Goal: Task Accomplishment & Management: Manage account settings

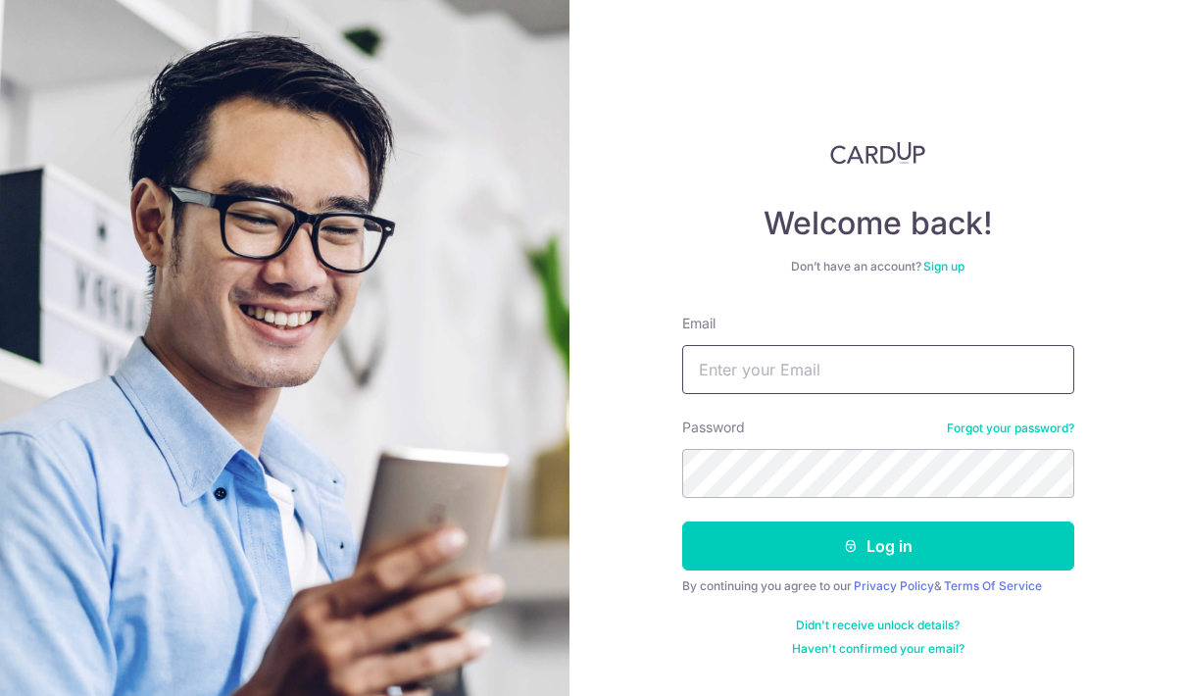
click at [849, 384] on input "Email" at bounding box center [878, 369] width 392 height 49
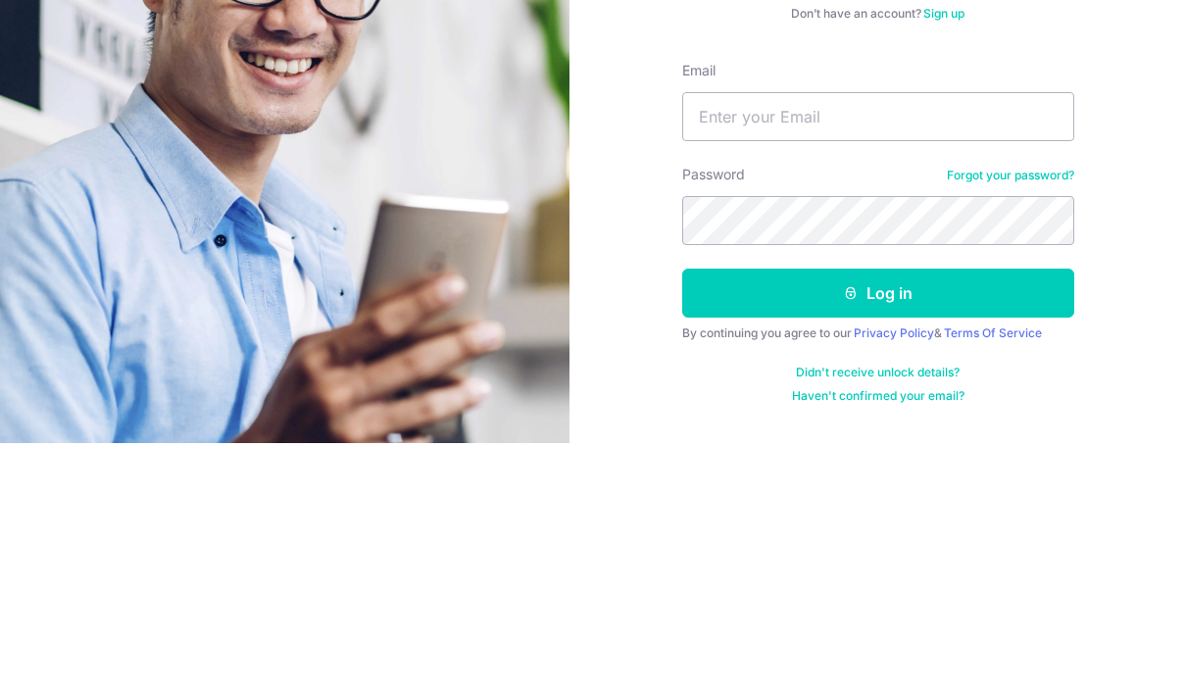
scroll to position [78, 0]
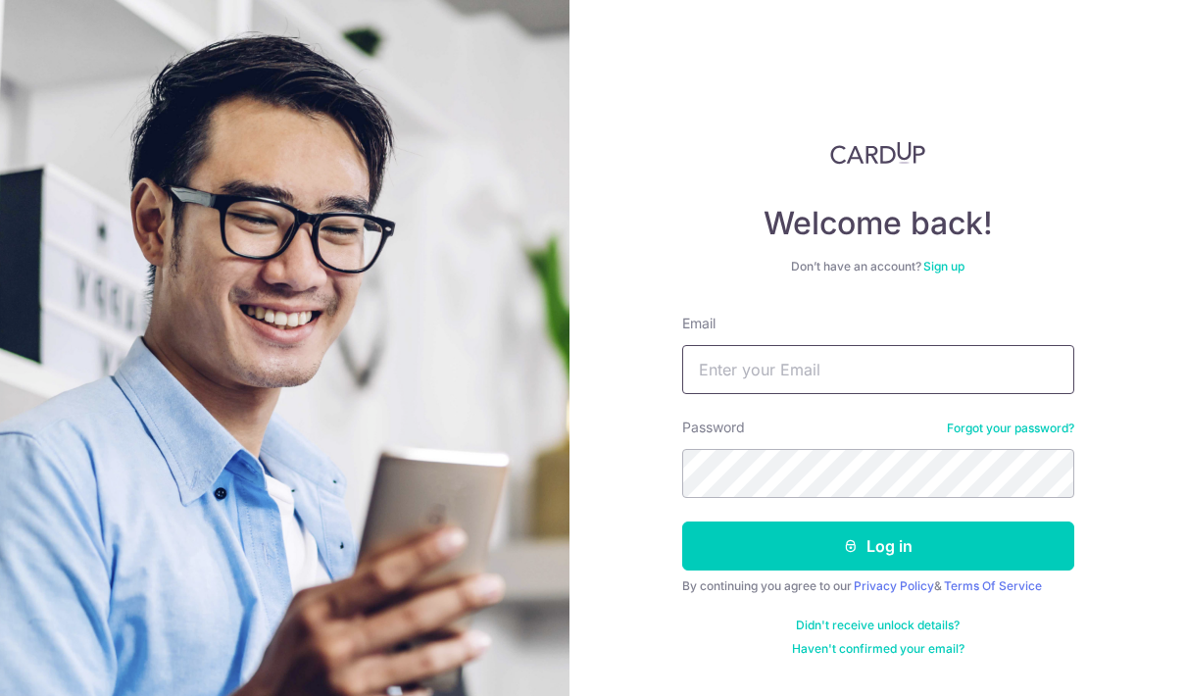
type input "[EMAIL_ADDRESS][DOMAIN_NAME]"
click at [1001, 522] on button "Log in" at bounding box center [878, 546] width 392 height 49
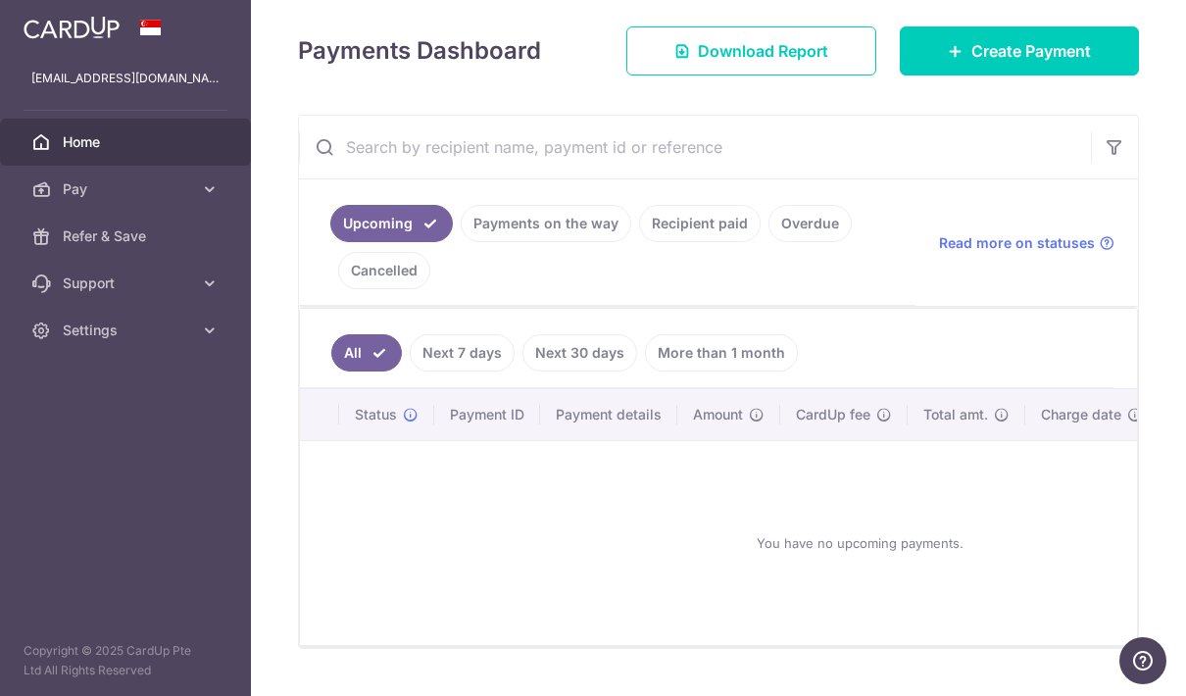
scroll to position [263, 0]
click at [461, 243] on link "Payments on the way" at bounding box center [546, 224] width 171 height 37
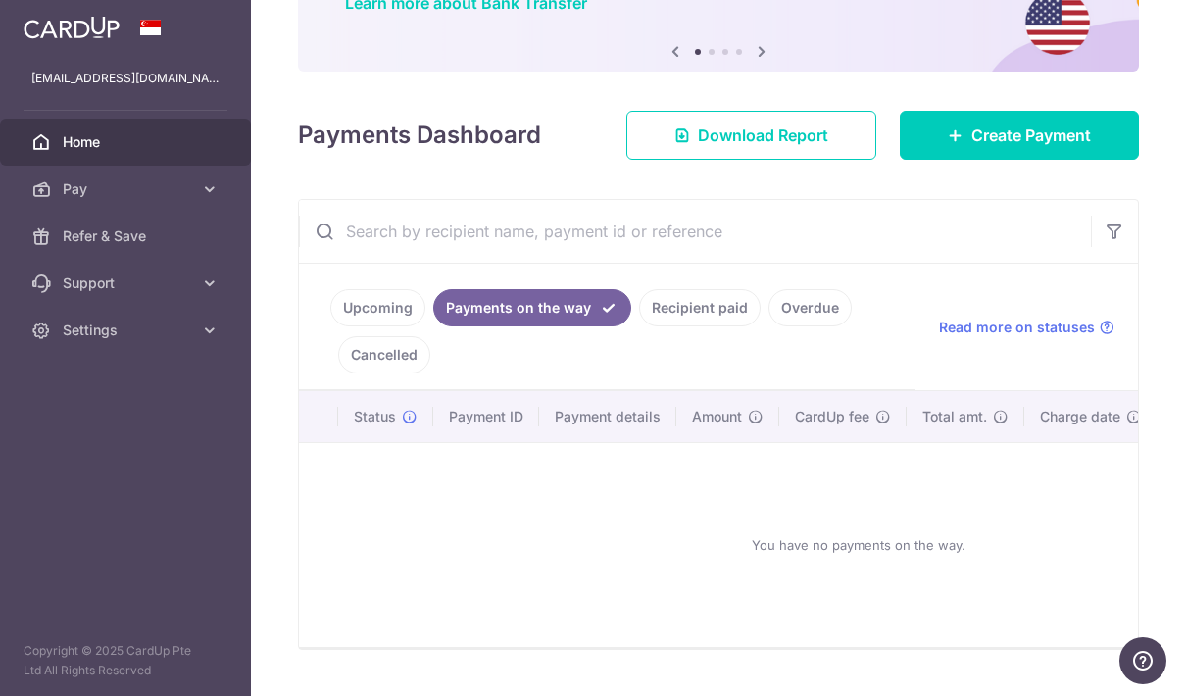
click at [639, 326] on link "Recipient paid" at bounding box center [700, 307] width 122 height 37
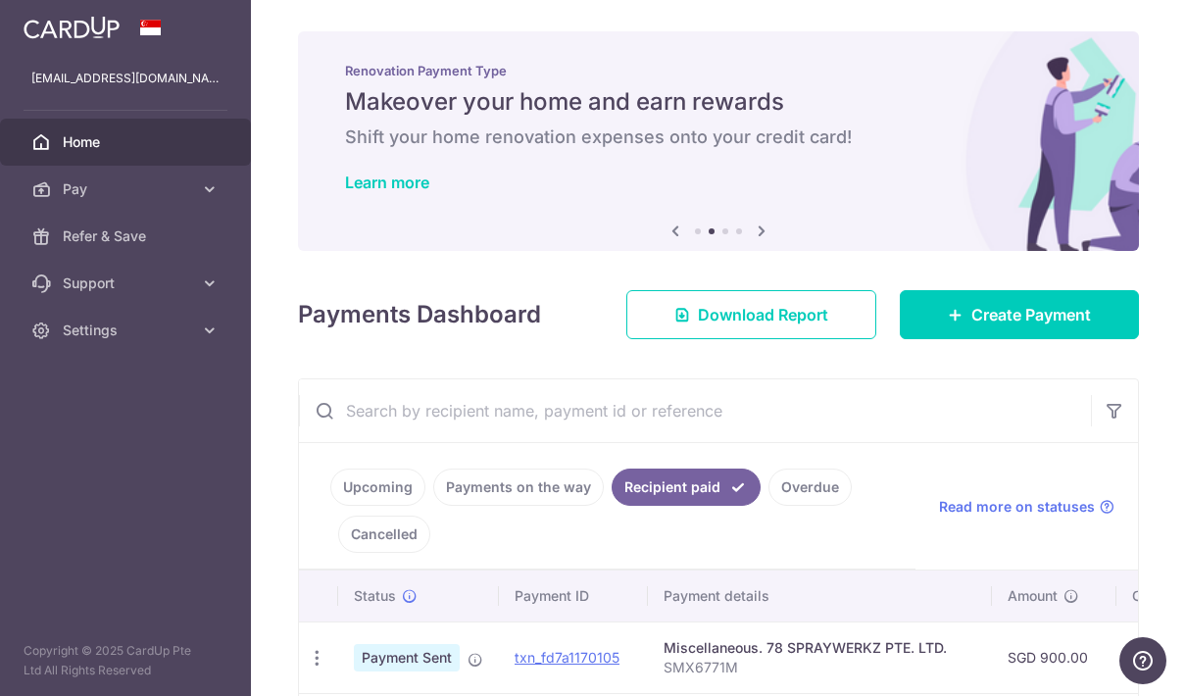
scroll to position [0, 0]
click at [0, 0] on icon "button" at bounding box center [0, 0] width 0 height 0
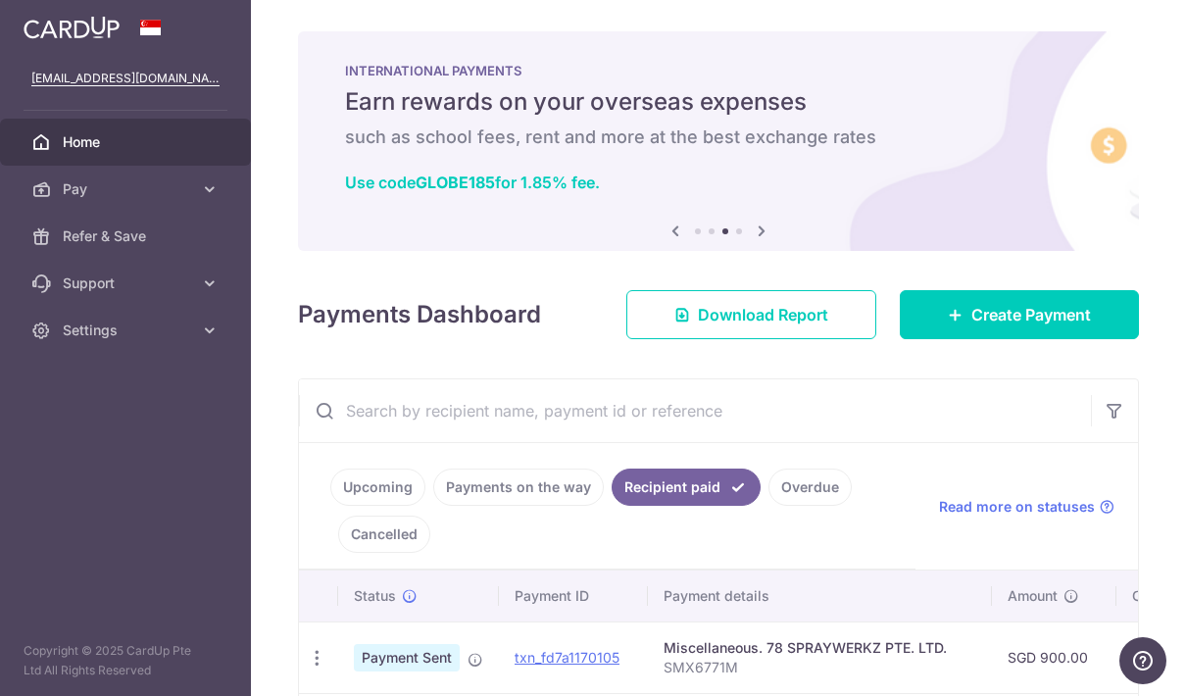
click at [104, 228] on span "Refer & Save" at bounding box center [127, 236] width 129 height 20
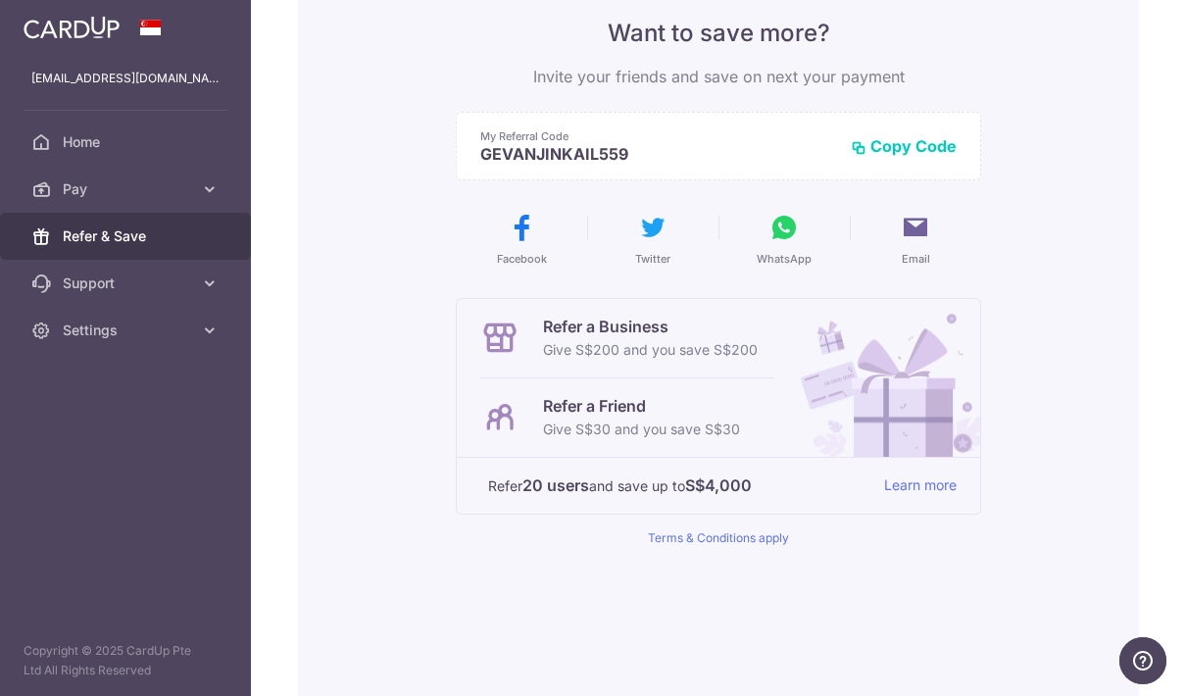
scroll to position [177, 0]
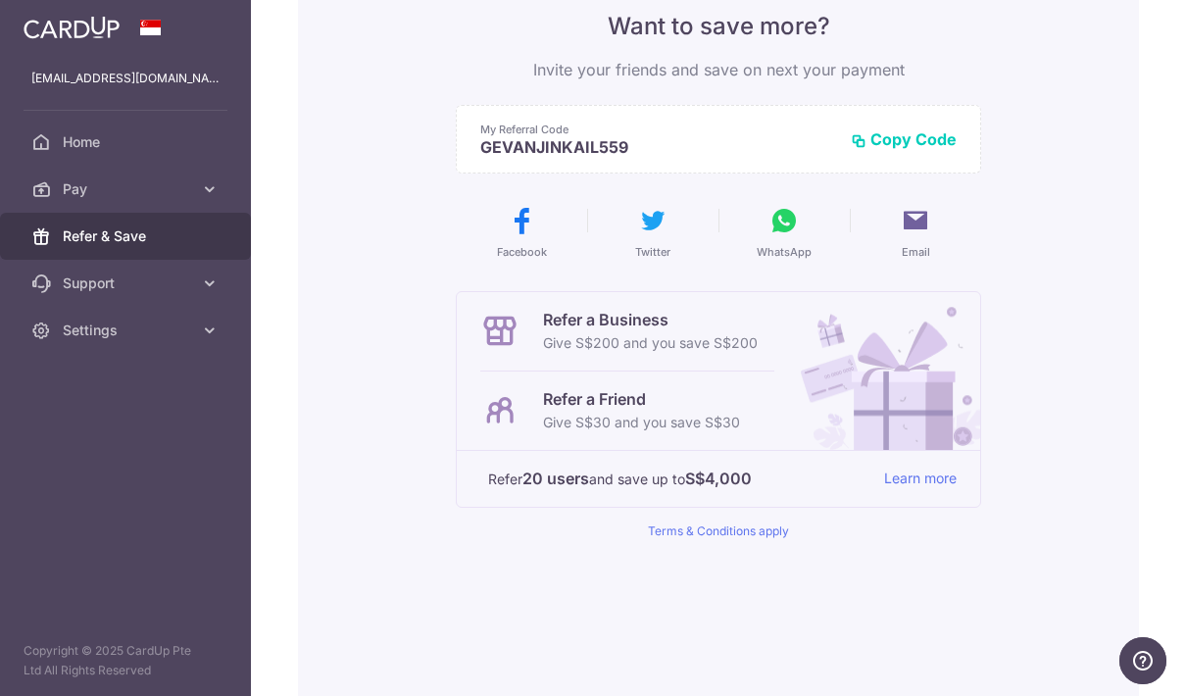
click at [851, 149] on button "Copy Code" at bounding box center [904, 139] width 106 height 20
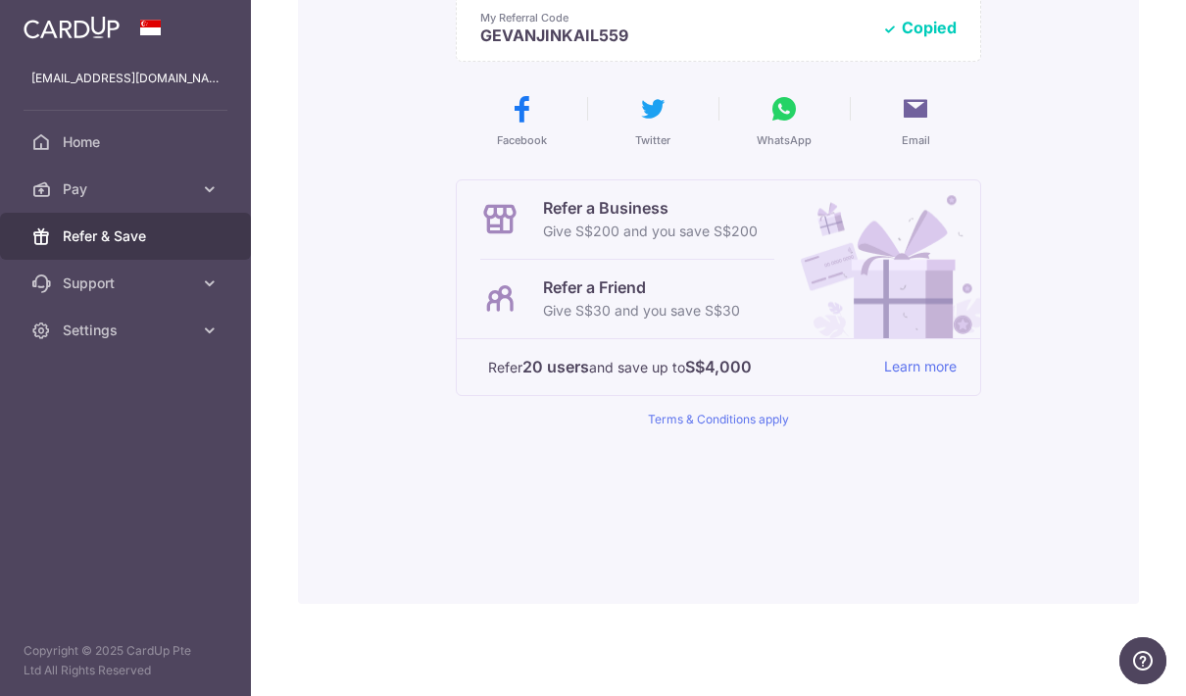
scroll to position [291, 0]
